Goal: Complete application form: Complete application form

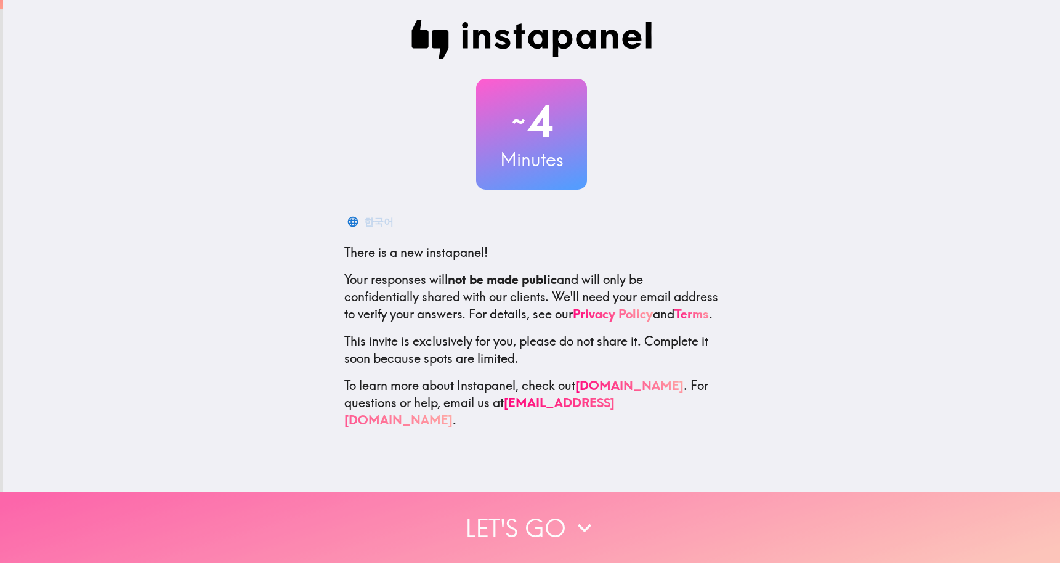
click at [526, 540] on button "Let's go" at bounding box center [530, 527] width 1060 height 71
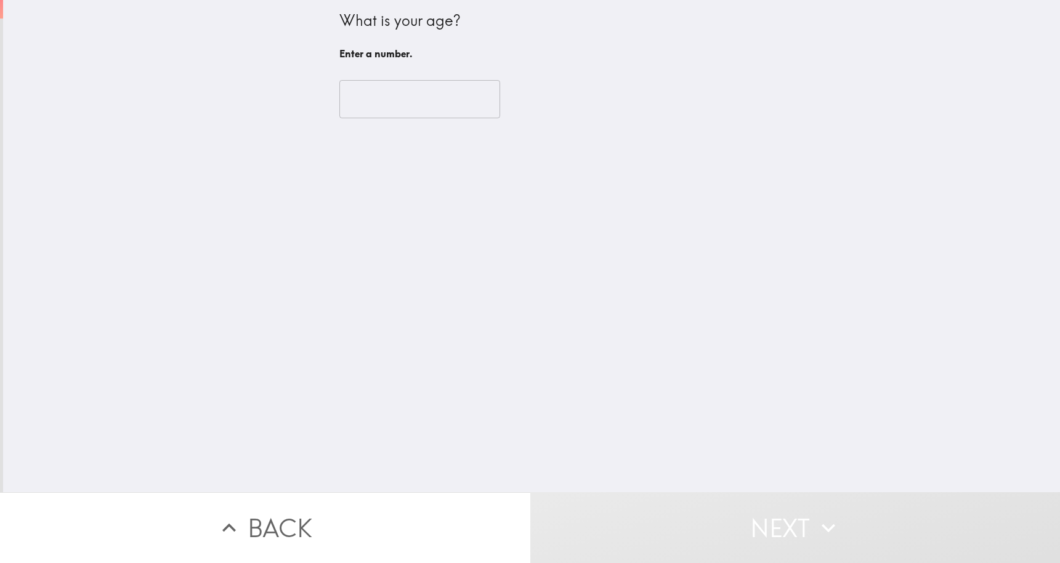
drag, startPoint x: 383, startPoint y: 112, endPoint x: 372, endPoint y: 100, distance: 16.6
click at [384, 112] on input "number" at bounding box center [419, 99] width 161 height 38
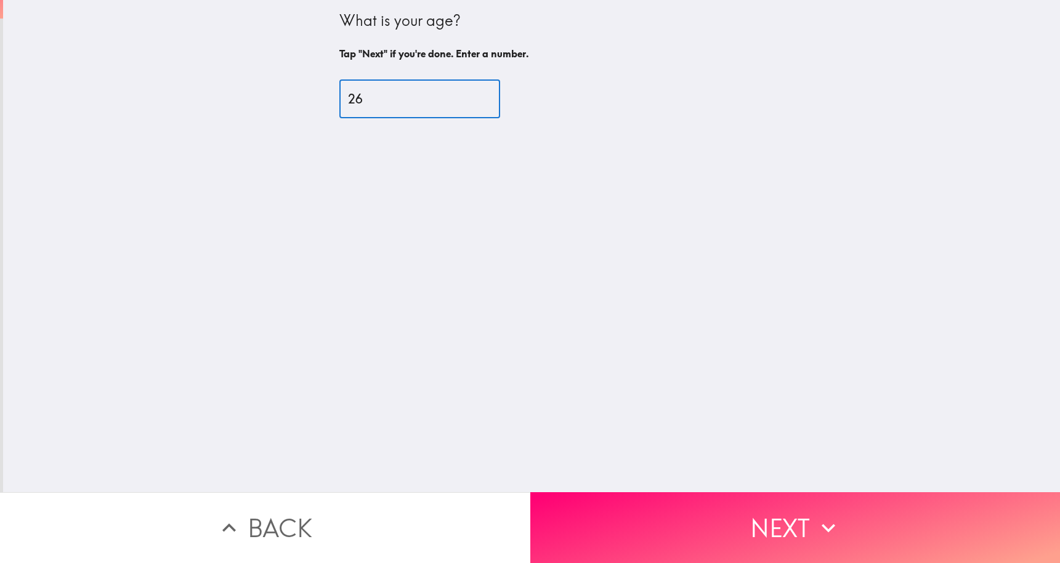
type input "26"
click at [677, 518] on button "Next" at bounding box center [795, 527] width 530 height 71
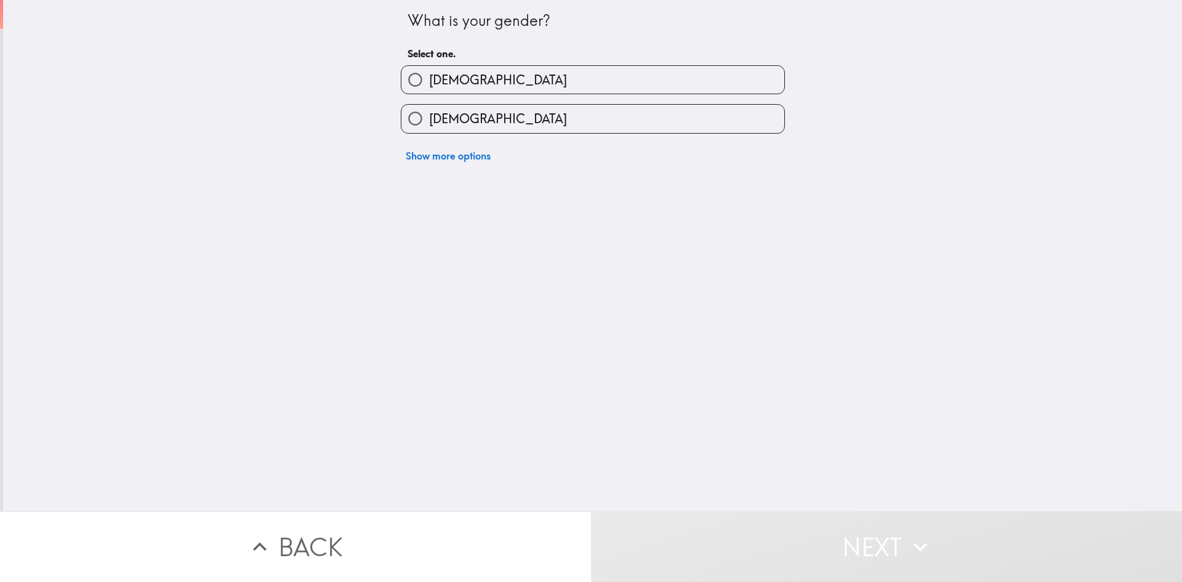
click at [454, 116] on span "[DEMOGRAPHIC_DATA]" at bounding box center [498, 118] width 138 height 17
click at [429, 116] on input "[DEMOGRAPHIC_DATA]" at bounding box center [415, 119] width 28 height 28
radio input "true"
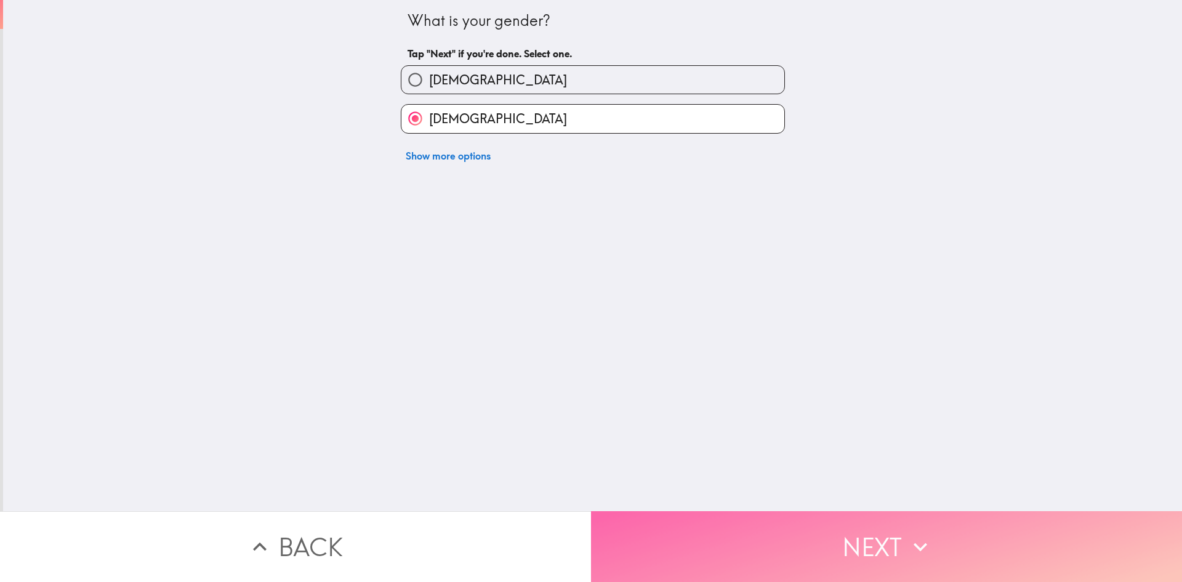
click at [719, 528] on button "Next" at bounding box center [886, 546] width 591 height 71
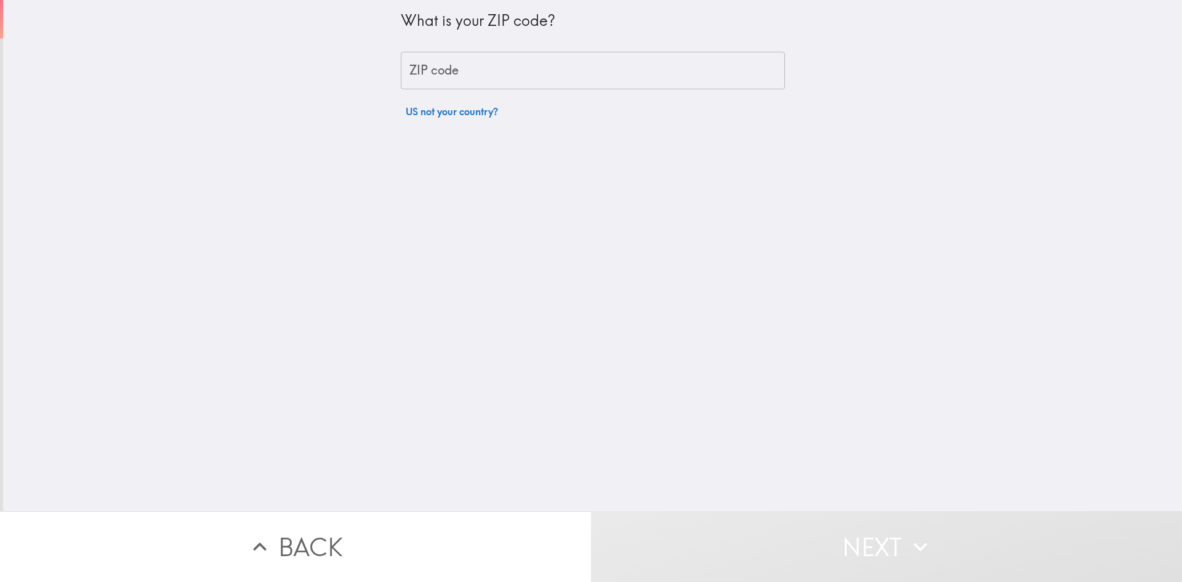
click at [443, 63] on input "ZIP code" at bounding box center [593, 71] width 384 height 38
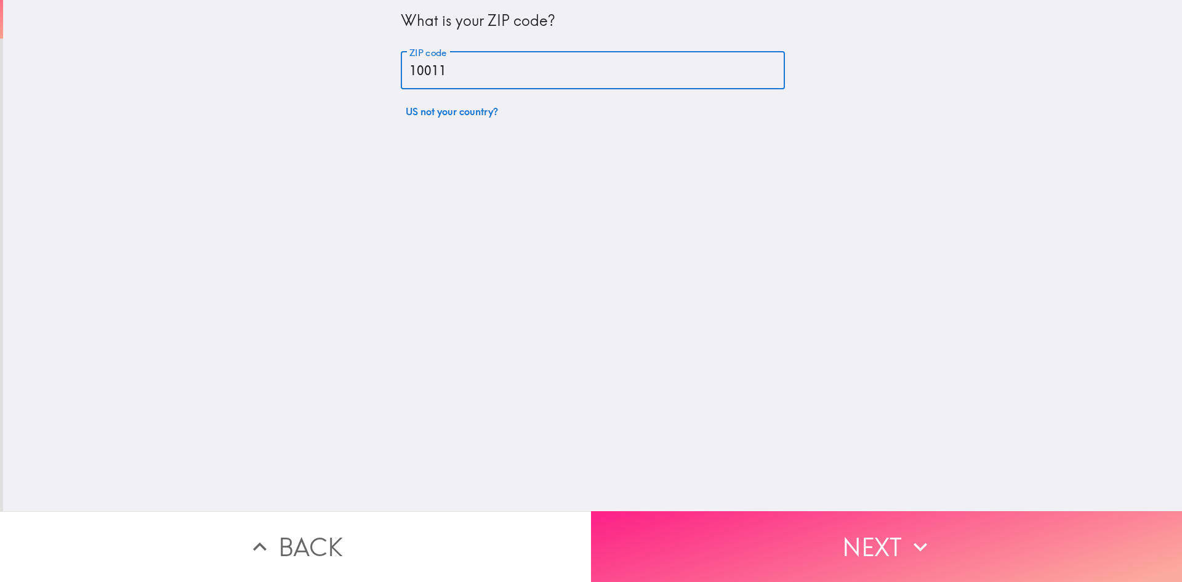
type input "10011"
click at [702, 520] on button "Next" at bounding box center [886, 546] width 591 height 71
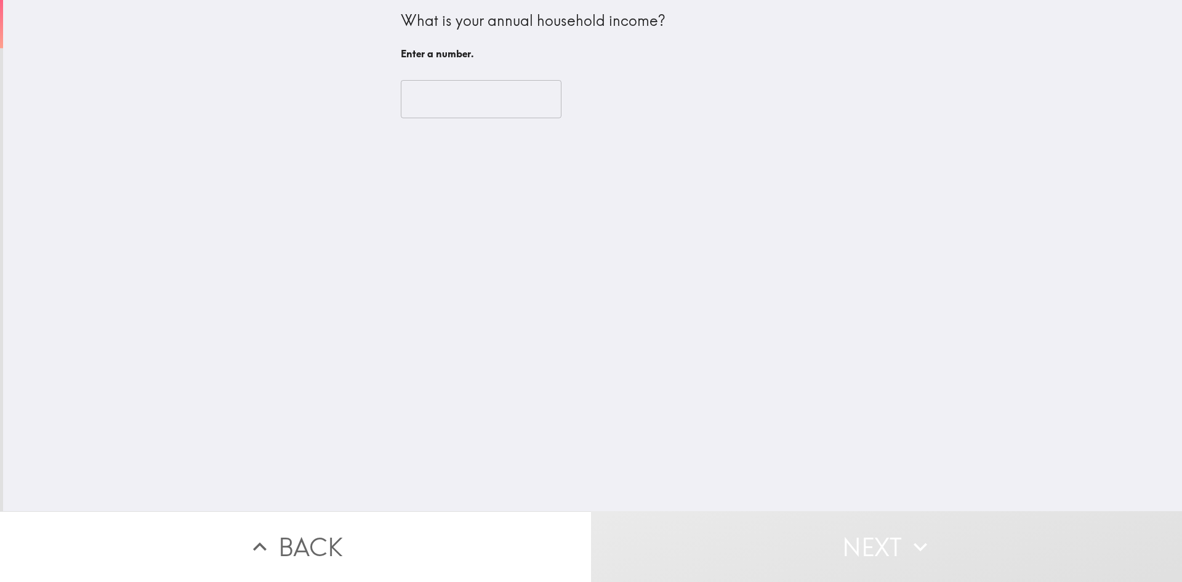
click at [459, 100] on input "number" at bounding box center [481, 99] width 161 height 38
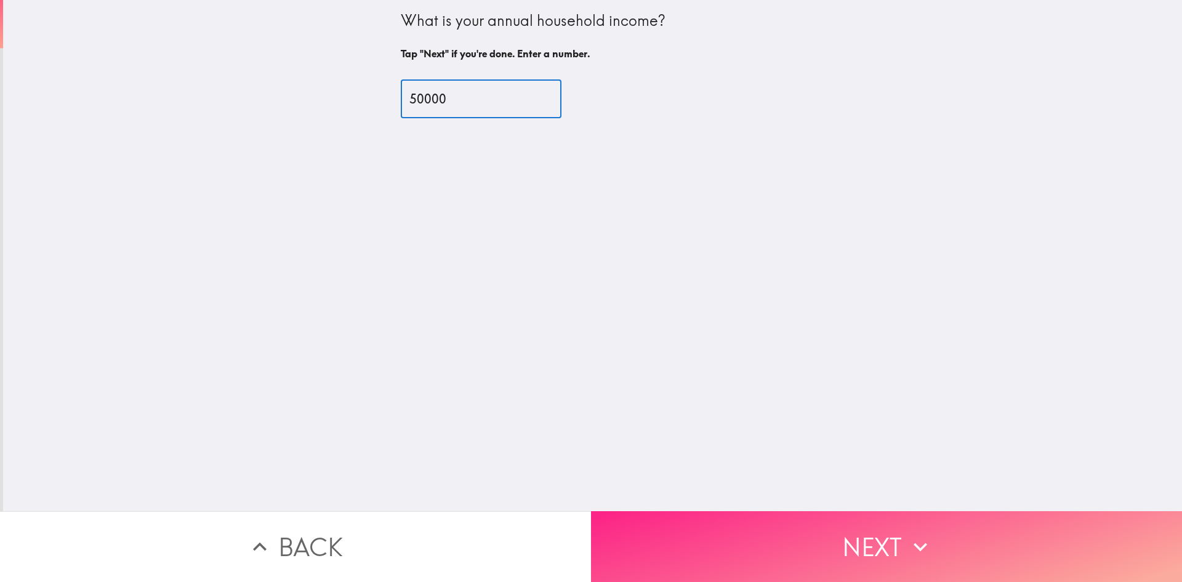
type input "50000"
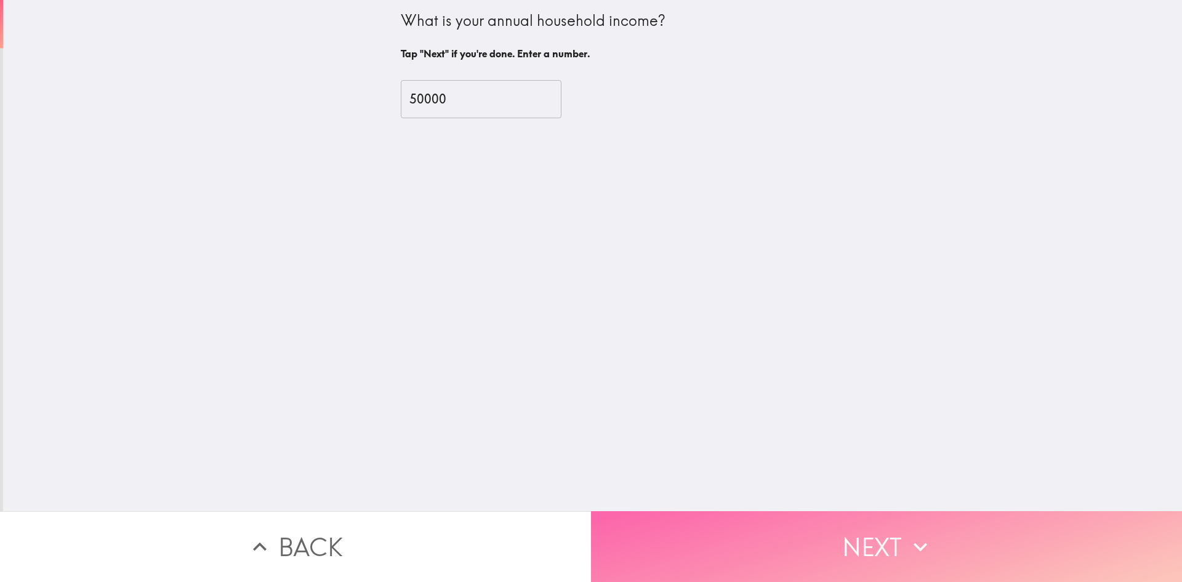
click at [818, 547] on button "Next" at bounding box center [886, 546] width 591 height 71
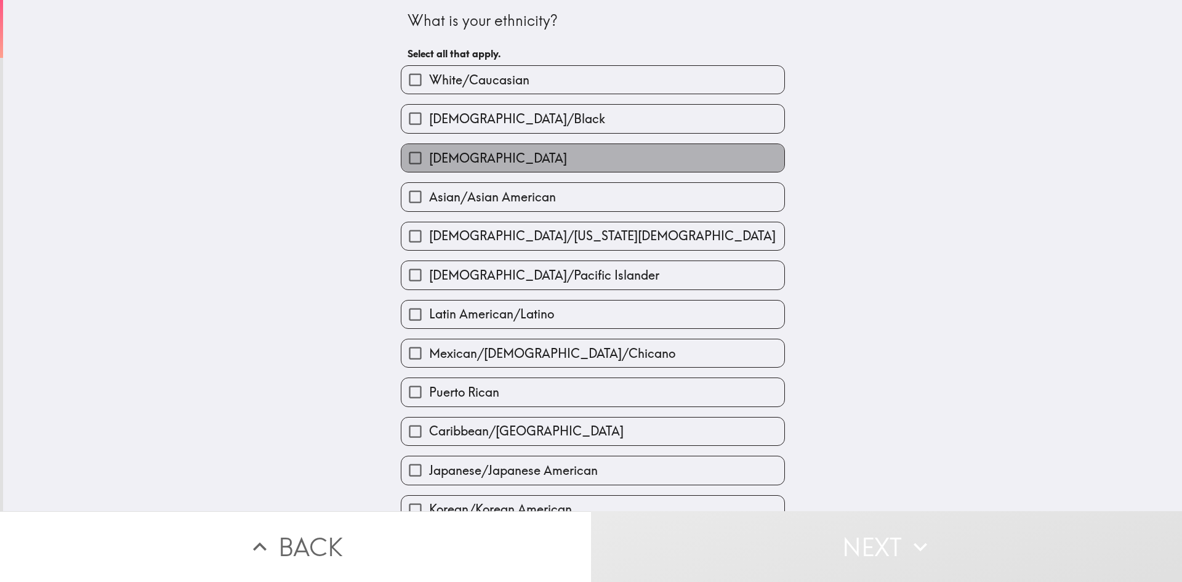
click at [530, 156] on label "[DEMOGRAPHIC_DATA]" at bounding box center [592, 158] width 383 height 28
click at [429, 156] on input "[DEMOGRAPHIC_DATA]" at bounding box center [415, 158] width 28 height 28
checkbox input "true"
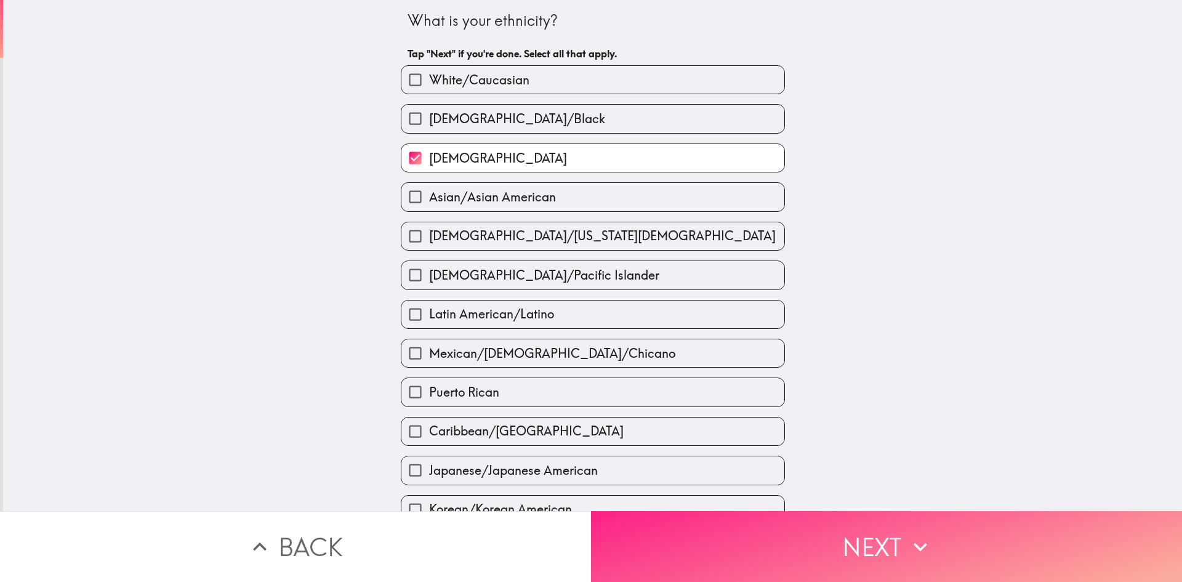
click at [647, 523] on button "Next" at bounding box center [886, 546] width 591 height 71
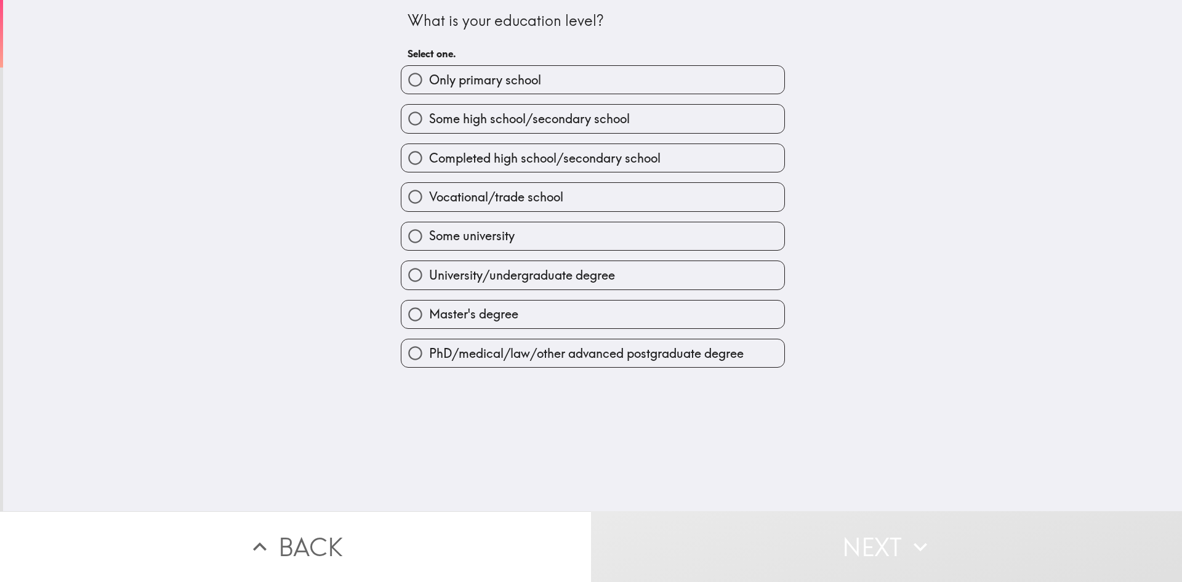
click at [496, 311] on span "Master's degree" at bounding box center [473, 313] width 89 height 17
click at [429, 311] on input "Master's degree" at bounding box center [415, 314] width 28 height 28
radio input "true"
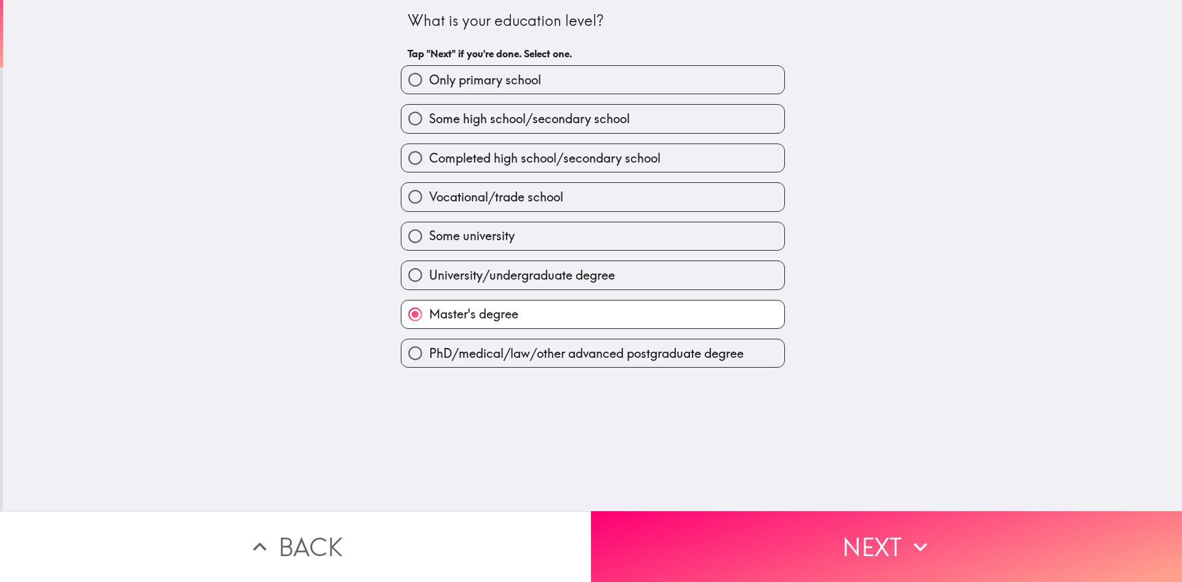
click at [671, 526] on button "Next" at bounding box center [886, 546] width 591 height 71
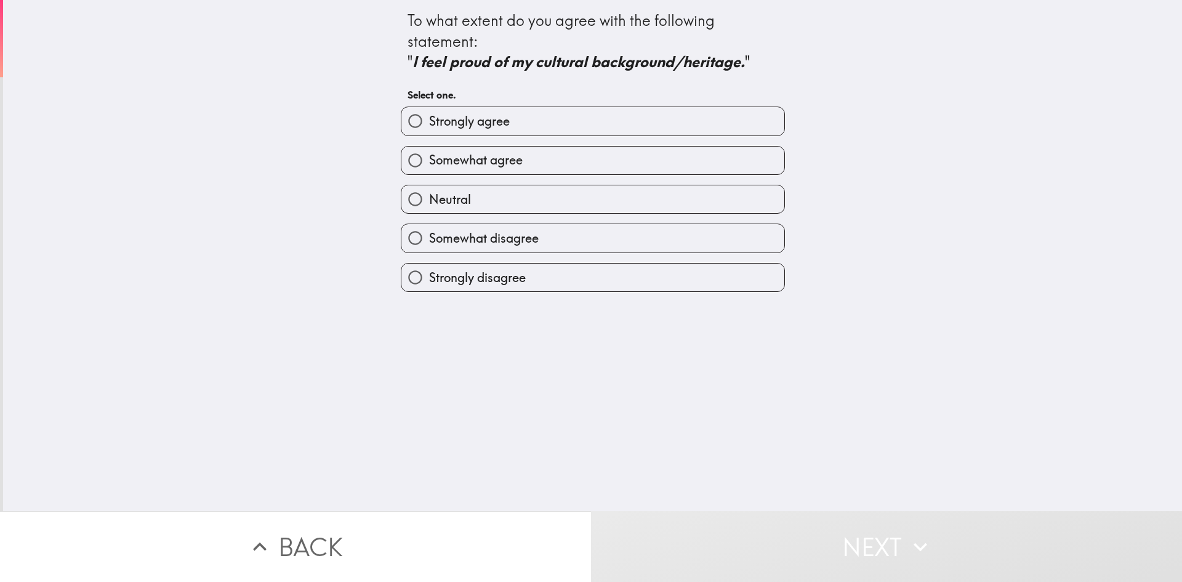
click at [447, 279] on span "Strongly disagree" at bounding box center [477, 277] width 97 height 17
click at [429, 279] on input "Strongly disagree" at bounding box center [415, 277] width 28 height 28
radio input "true"
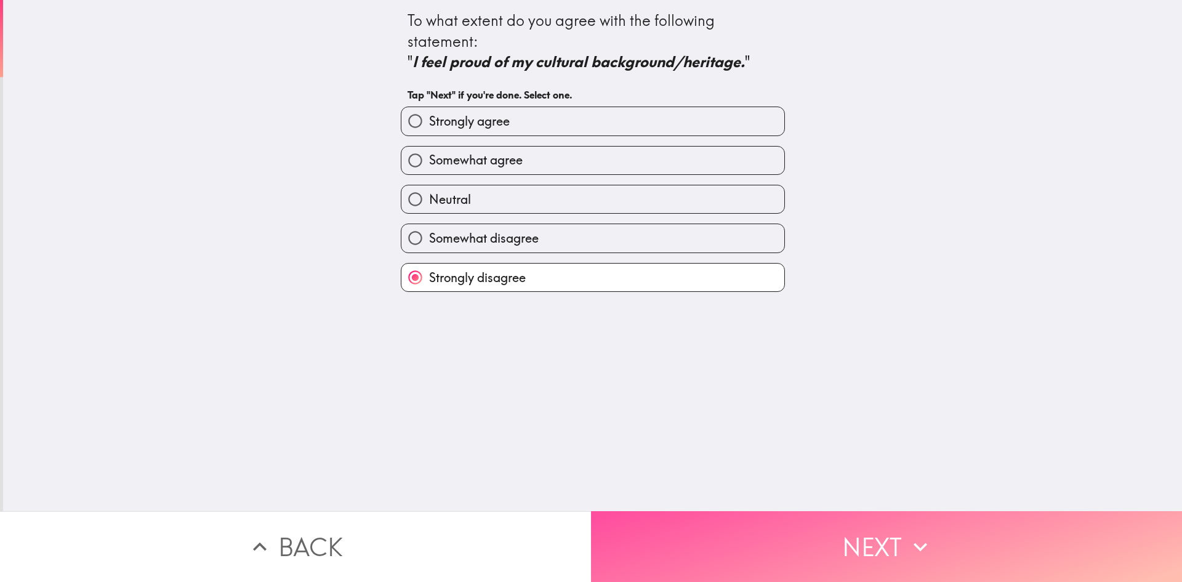
drag, startPoint x: 655, startPoint y: 518, endPoint x: 674, endPoint y: 524, distance: 19.3
click at [669, 523] on button "Next" at bounding box center [886, 546] width 591 height 71
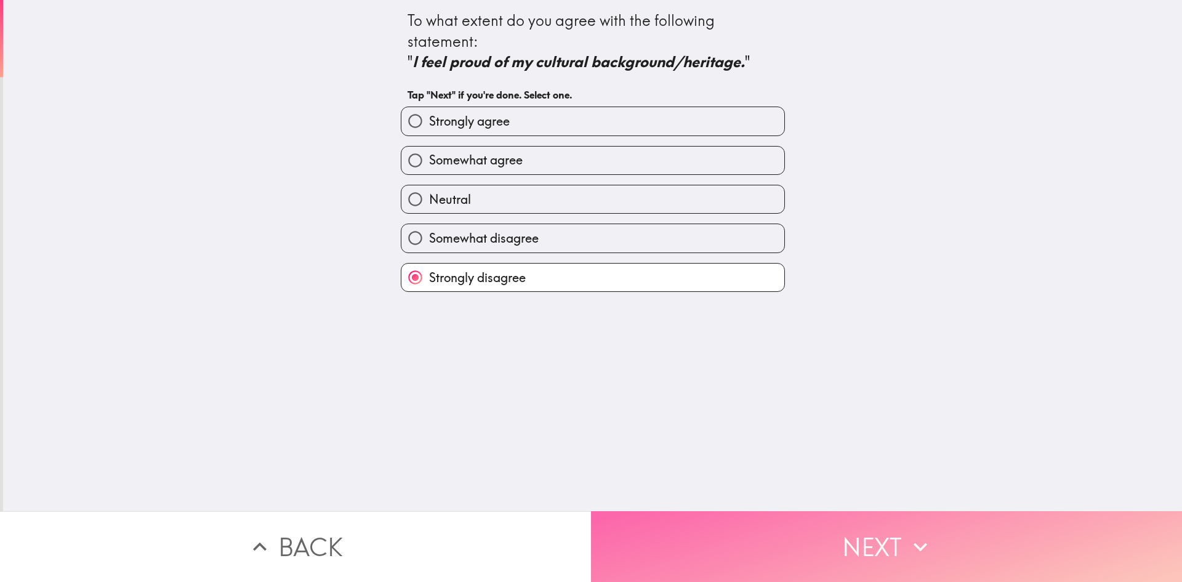
click at [689, 562] on button "Next" at bounding box center [886, 546] width 591 height 71
